Goal: Task Accomplishment & Management: Use online tool/utility

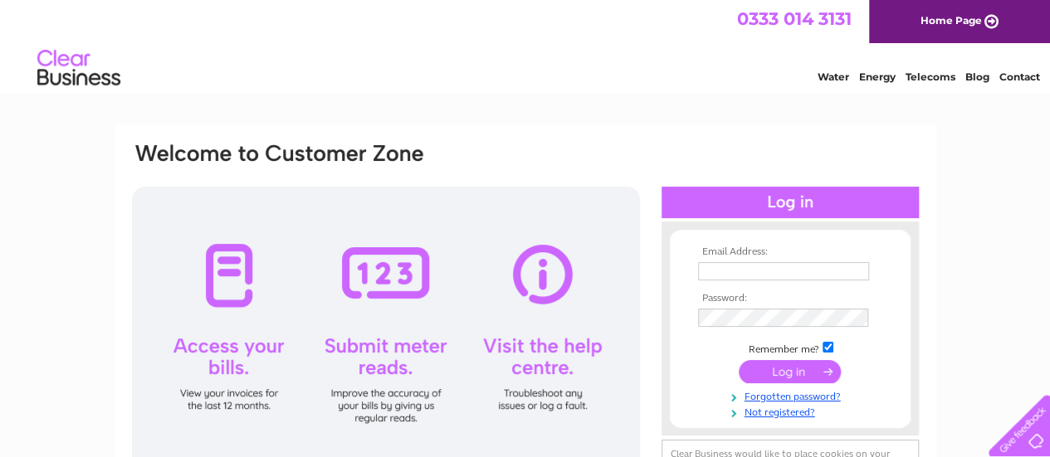
type input "info@lackdhu.com"
click at [750, 207] on div at bounding box center [789, 203] width 257 height 32
click at [772, 200] on div at bounding box center [789, 203] width 257 height 32
click at [780, 368] on input "submit" at bounding box center [790, 371] width 102 height 23
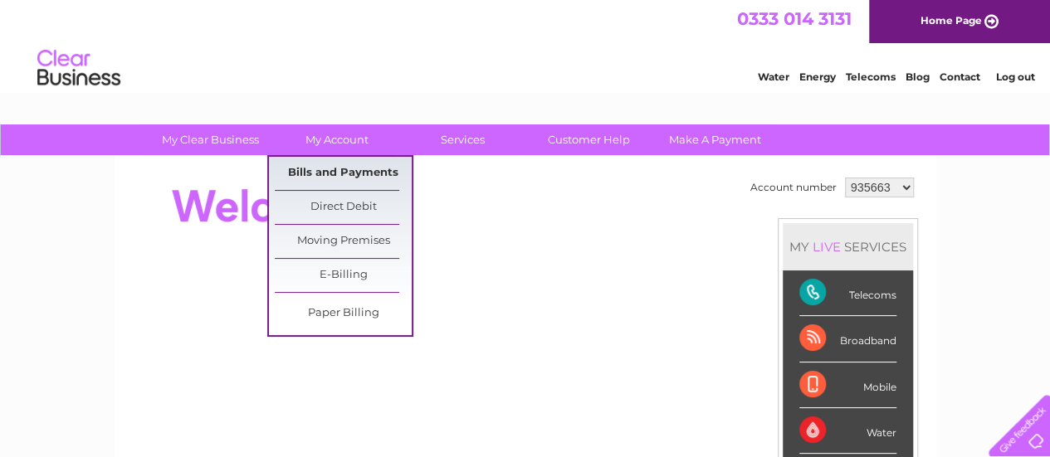
click at [348, 173] on link "Bills and Payments" at bounding box center [343, 173] width 137 height 33
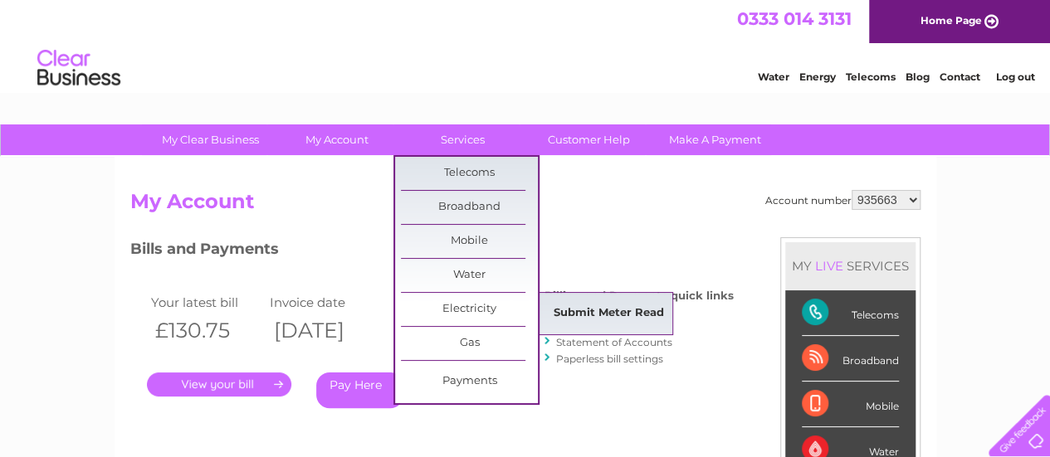
click at [572, 313] on link "Submit Meter Read" at bounding box center [608, 313] width 137 height 33
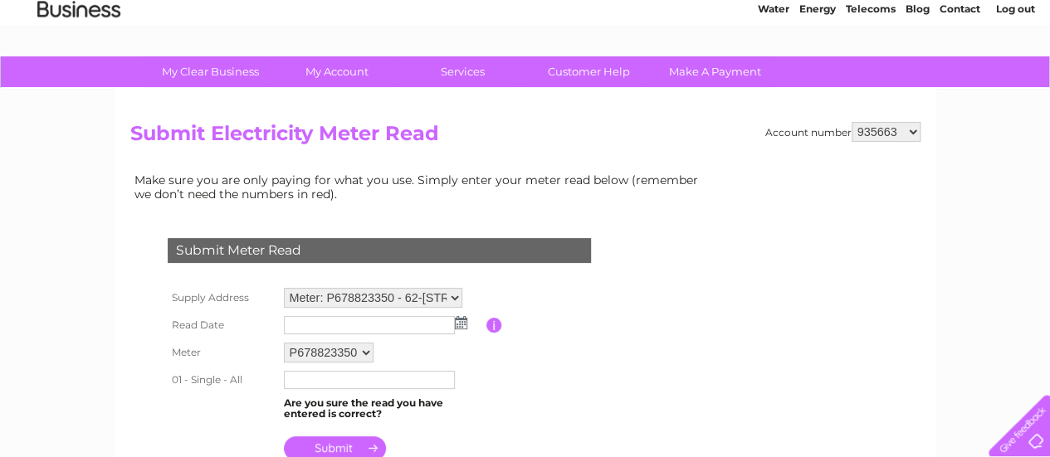
scroll to position [71, 0]
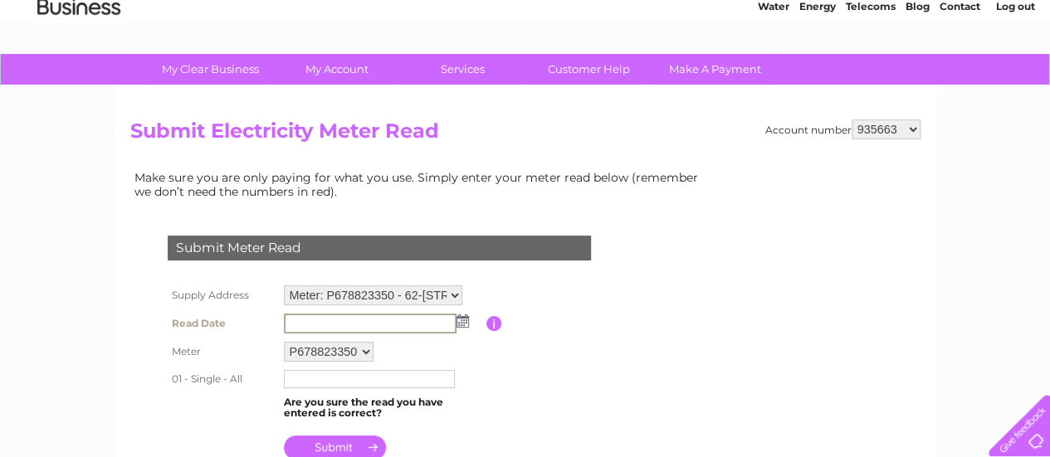
drag, startPoint x: 450, startPoint y: 325, endPoint x: 462, endPoint y: 321, distance: 12.9
click at [462, 321] on td at bounding box center [383, 324] width 207 height 28
click at [462, 321] on img at bounding box center [462, 321] width 12 height 13
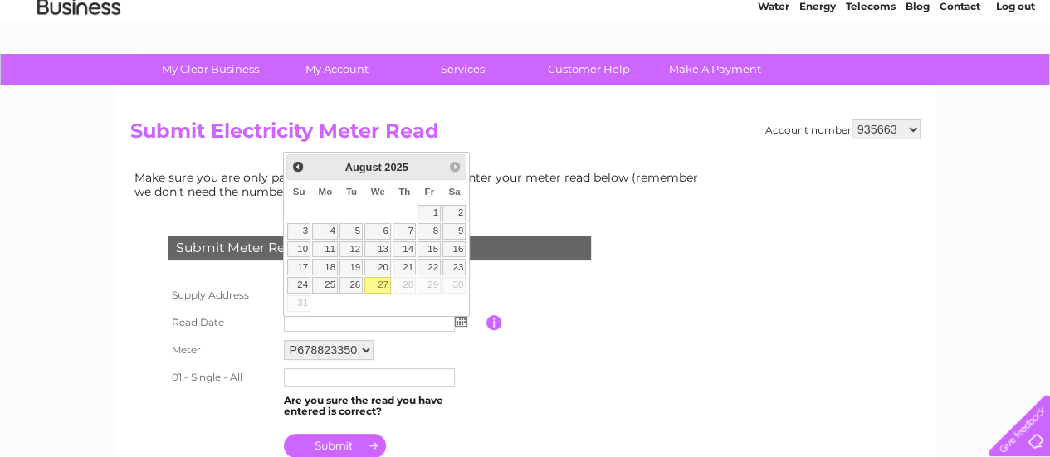
click at [462, 321] on img at bounding box center [461, 320] width 12 height 13
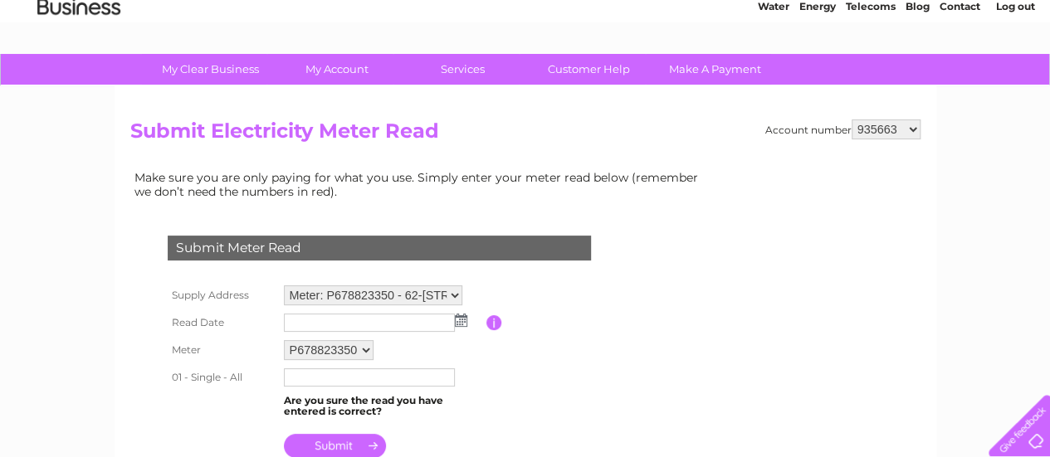
click at [462, 321] on img at bounding box center [461, 320] width 12 height 13
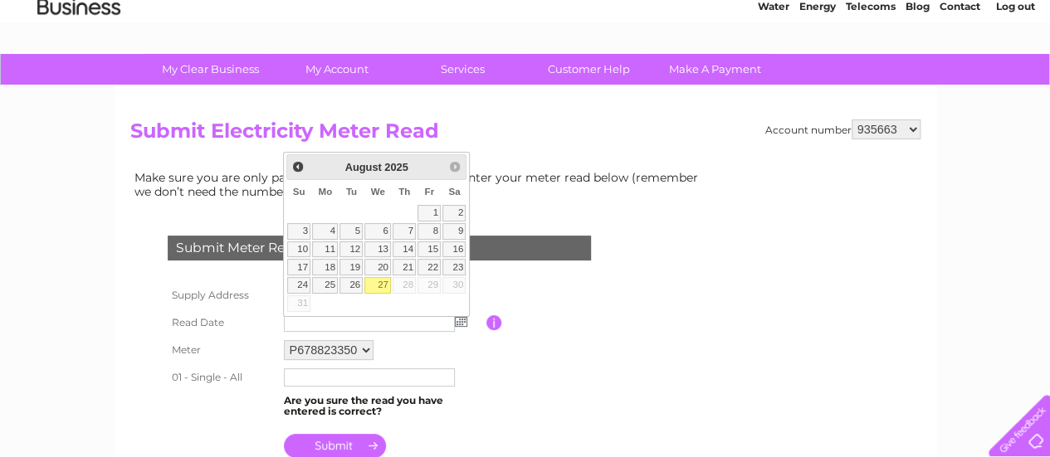
click at [385, 280] on link "27" at bounding box center [377, 285] width 27 height 17
type input "2025/08/27"
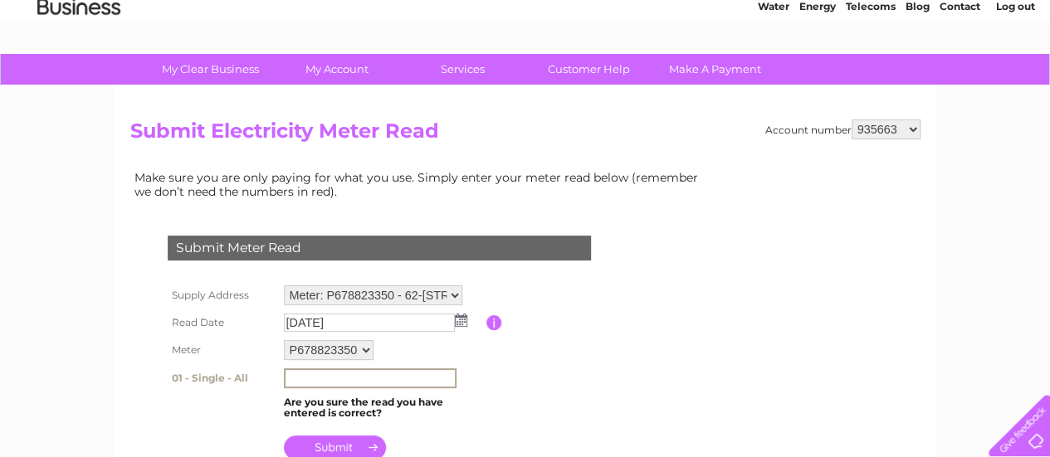
click at [349, 380] on input "text" at bounding box center [370, 378] width 173 height 20
type input "85366"
click at [340, 446] on input "submit" at bounding box center [335, 445] width 102 height 23
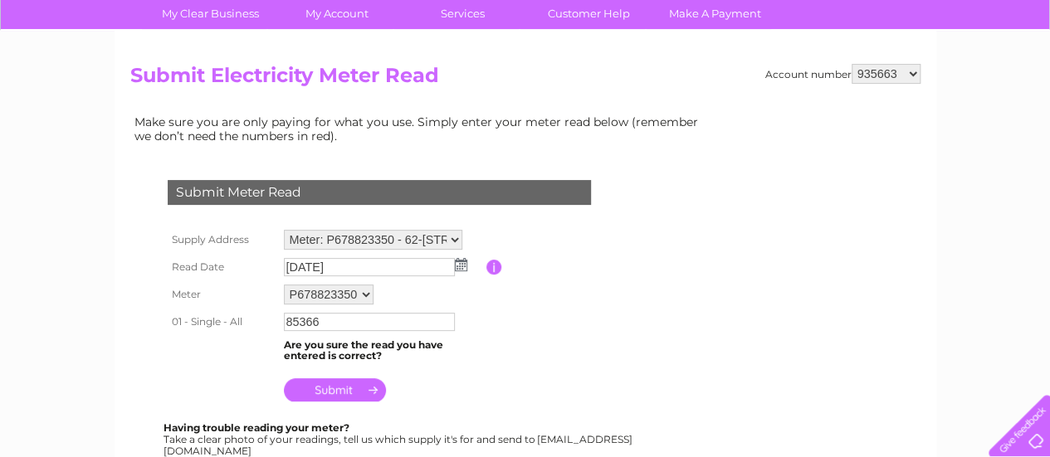
scroll to position [188, 0]
